Goal: Task Accomplishment & Management: Use online tool/utility

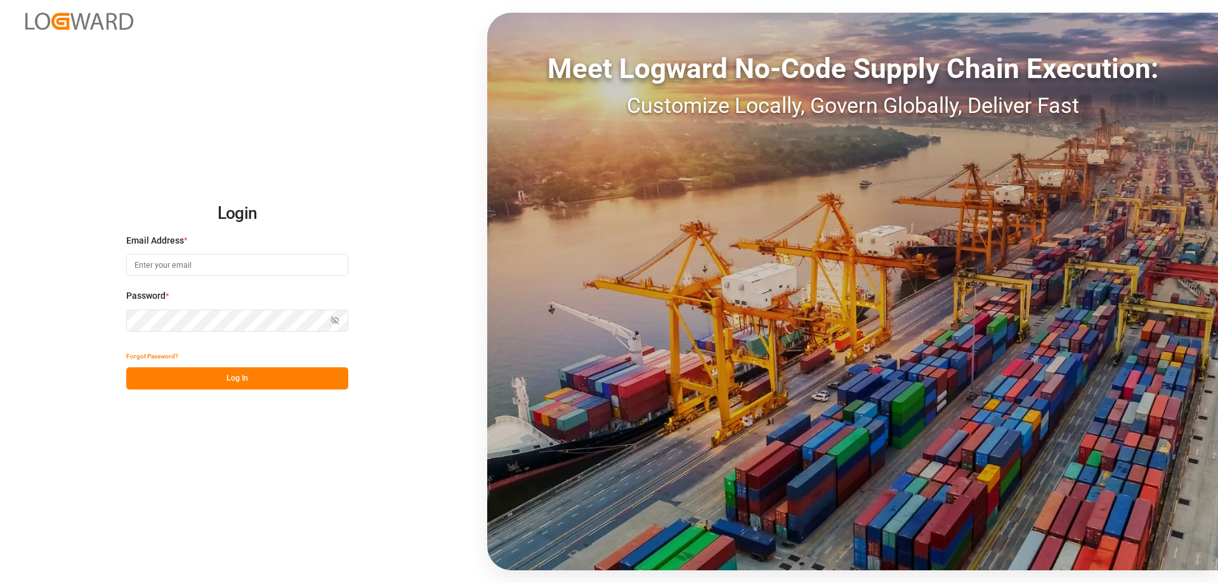
type input "[EMAIL_ADDRESS][PERSON_NAME][DOMAIN_NAME]"
click at [251, 384] on button "Log In" at bounding box center [237, 378] width 222 height 22
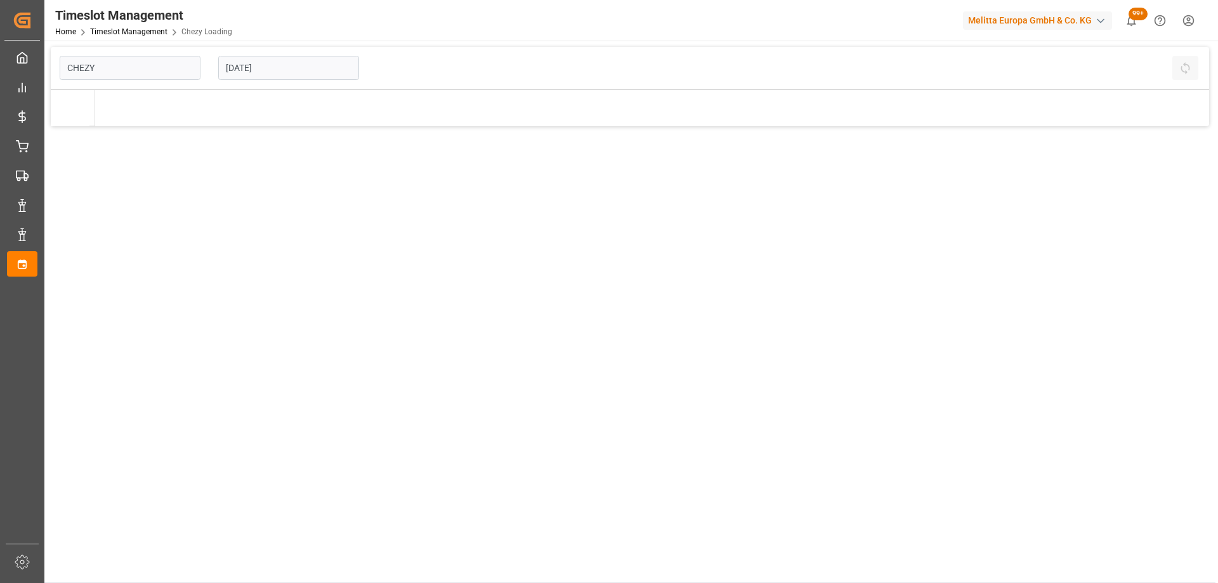
type input "Chezy Loading"
